Goal: Task Accomplishment & Management: Use online tool/utility

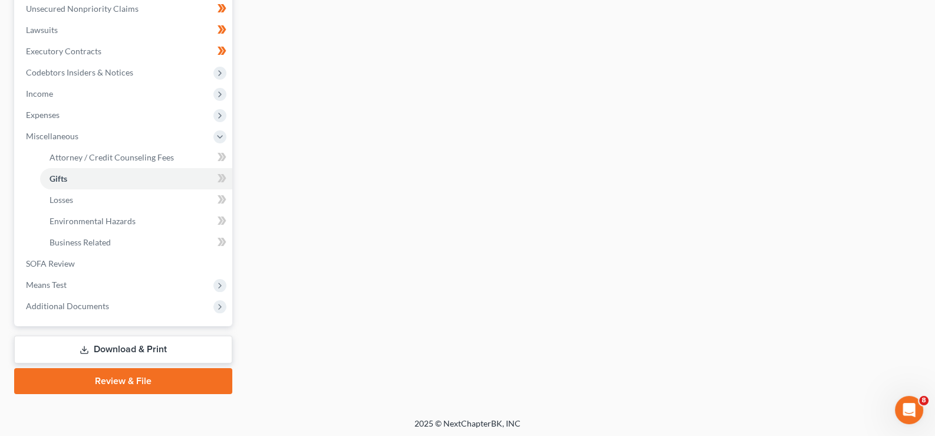
scroll to position [294, 0]
click at [94, 259] on link "SOFA Review" at bounding box center [125, 263] width 216 height 21
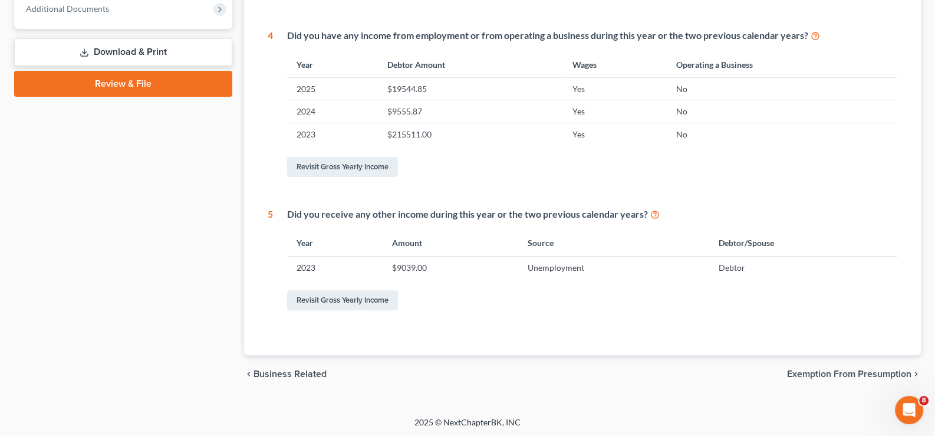
scroll to position [486, 0]
click at [835, 368] on span "Exemption from Presumption" at bounding box center [849, 372] width 124 height 9
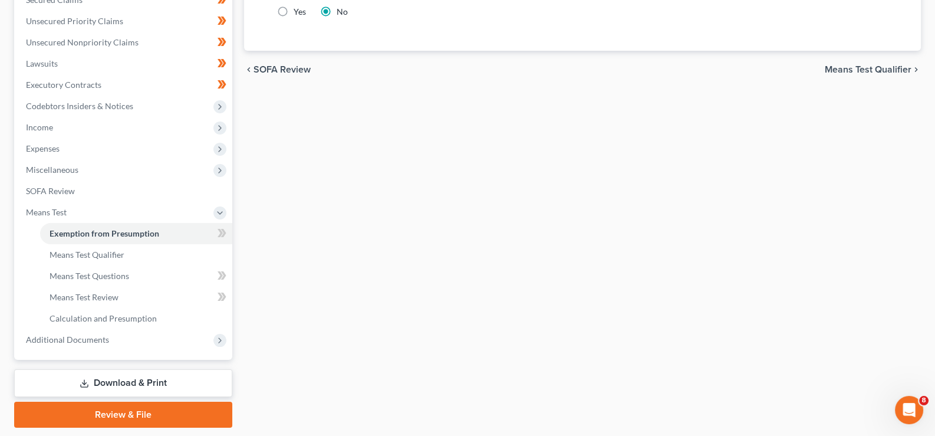
scroll to position [295, 0]
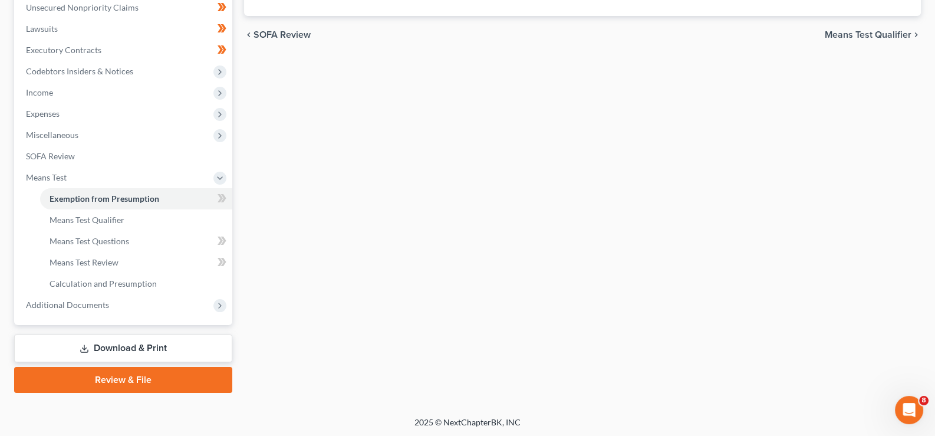
click at [893, 30] on span "Means Test Qualifier" at bounding box center [867, 34] width 87 height 9
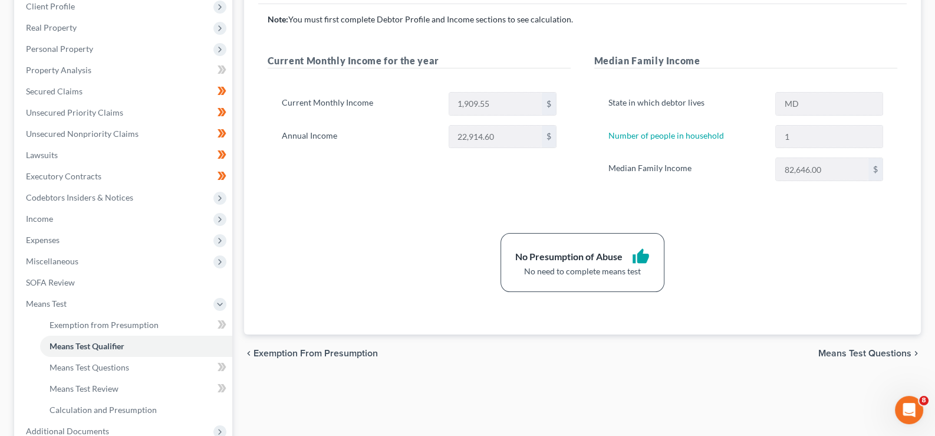
scroll to position [294, 0]
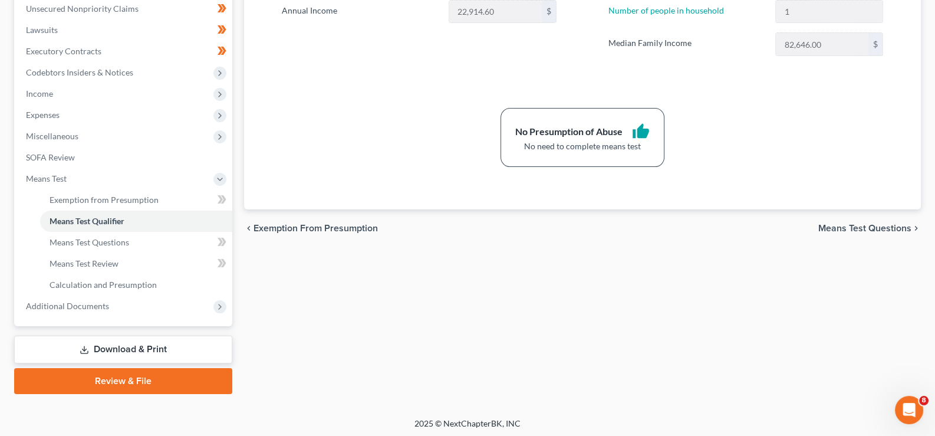
click at [871, 225] on span "Means Test Questions" at bounding box center [864, 227] width 93 height 9
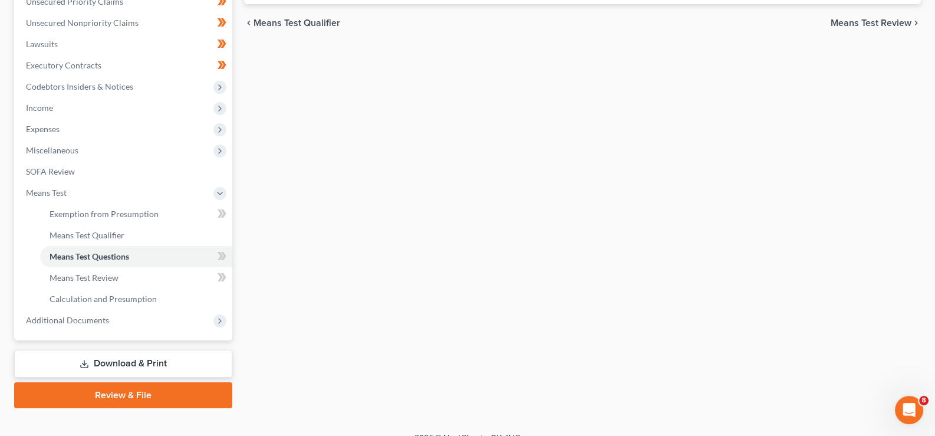
scroll to position [1, 0]
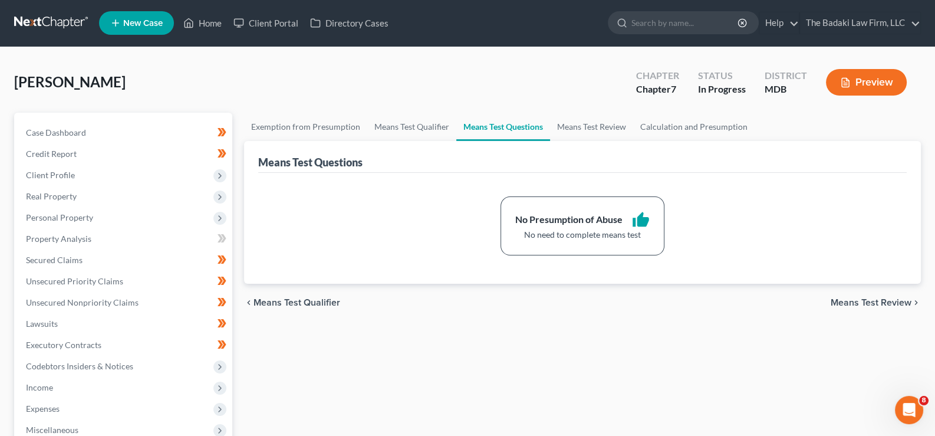
click at [884, 303] on span "Means Test Review" at bounding box center [870, 302] width 81 height 9
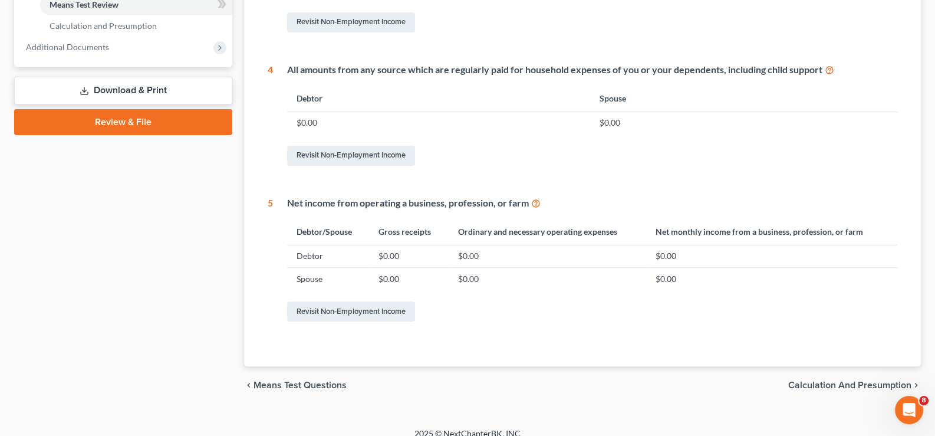
scroll to position [565, 0]
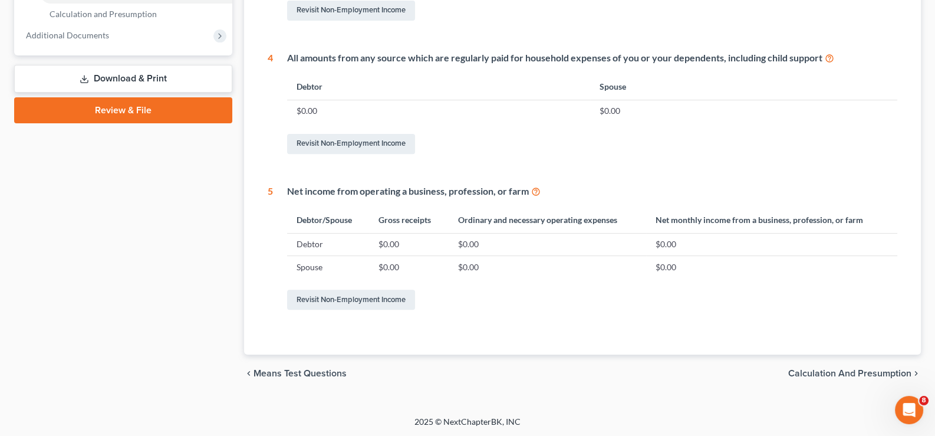
click at [880, 368] on span "Calculation and Presumption" at bounding box center [849, 372] width 123 height 9
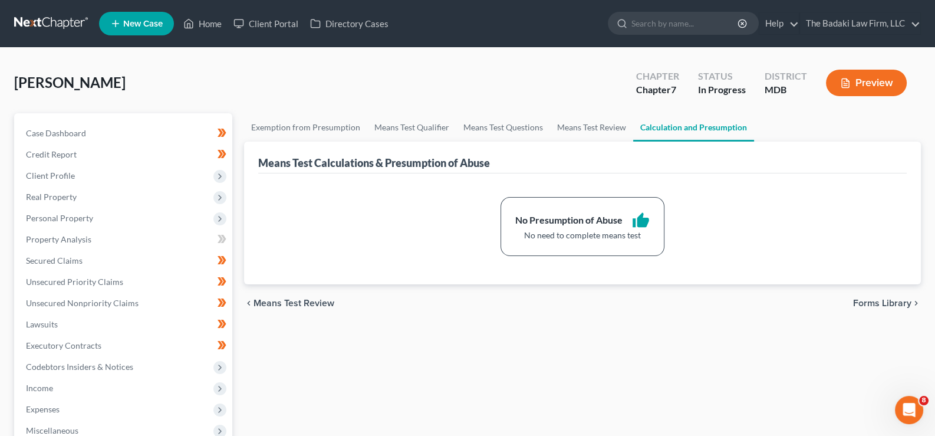
click at [866, 88] on button "Preview" at bounding box center [866, 83] width 81 height 27
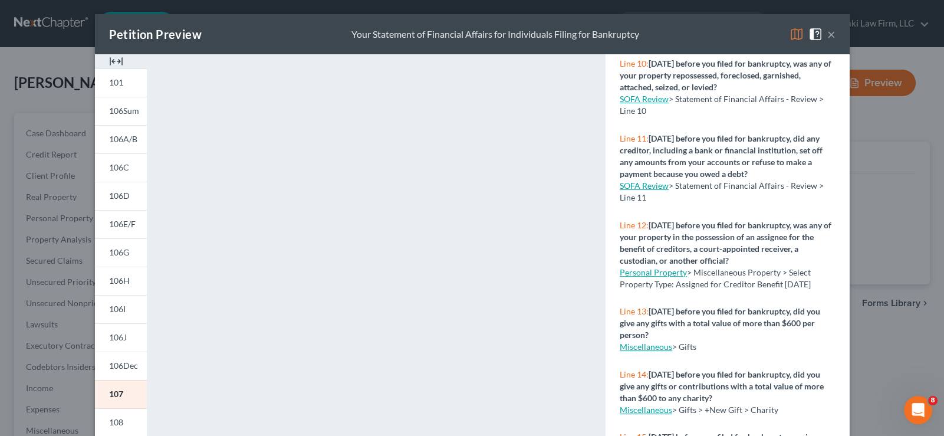
scroll to position [229, 0]
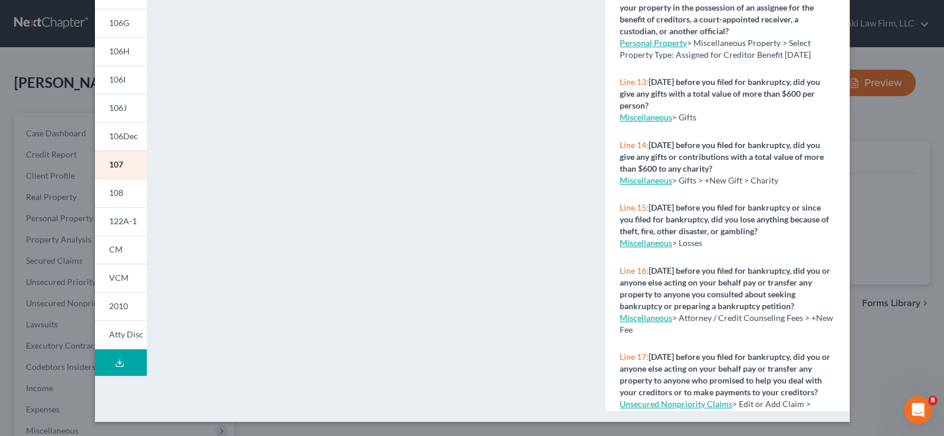
click at [118, 358] on icon at bounding box center [119, 362] width 9 height 9
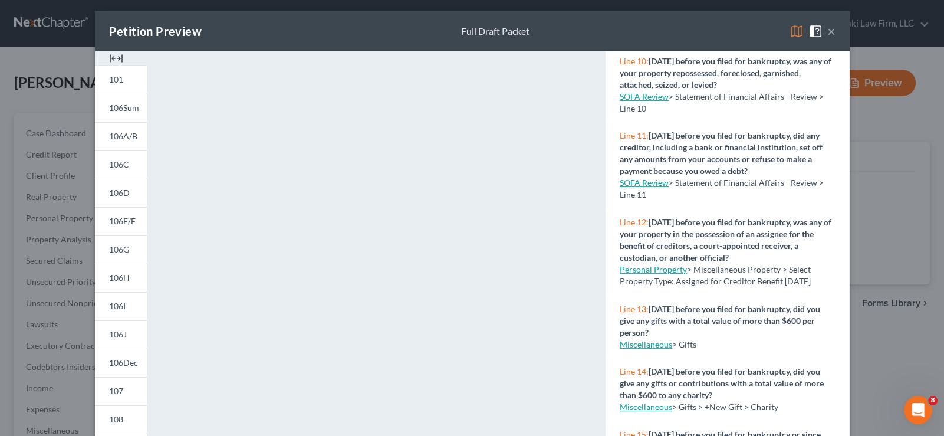
scroll to position [0, 0]
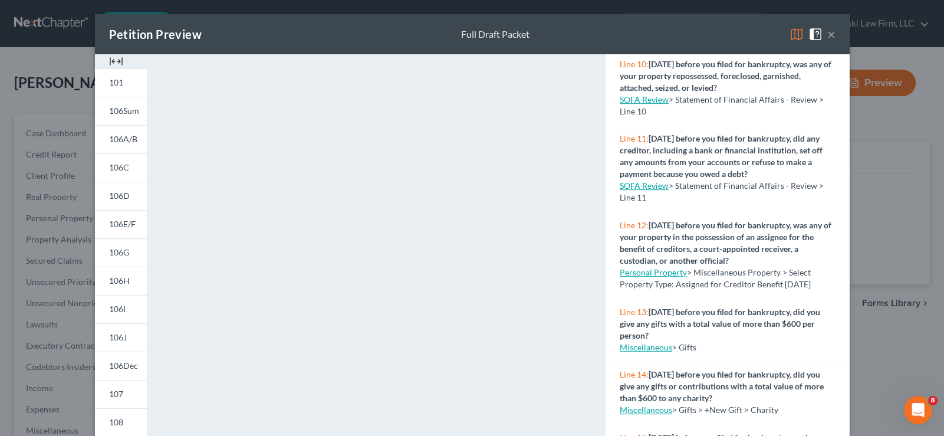
click at [655, 20] on div "Petition Preview Full Draft Packet ×" at bounding box center [472, 34] width 754 height 40
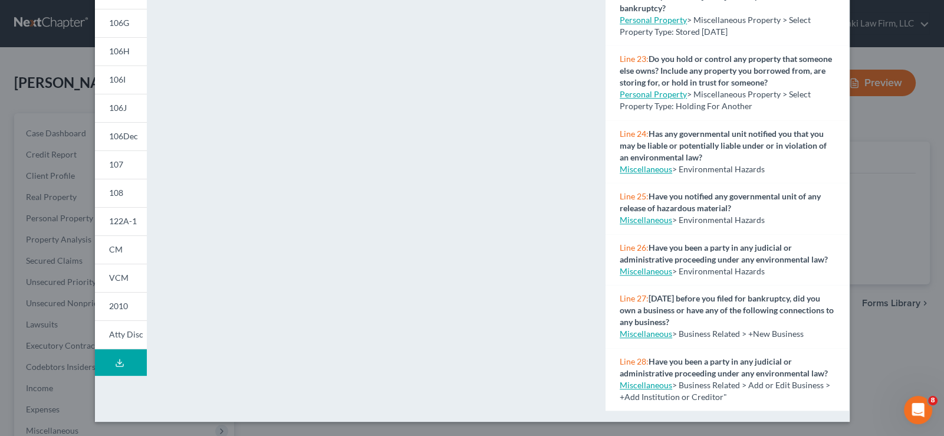
scroll to position [1510, 0]
click at [115, 359] on icon at bounding box center [119, 362] width 9 height 9
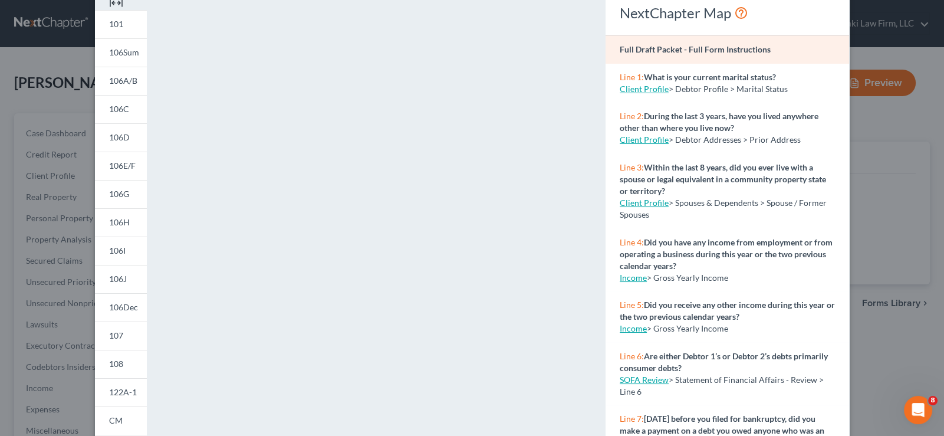
scroll to position [0, 0]
